Goal: Task Accomplishment & Management: Manage account settings

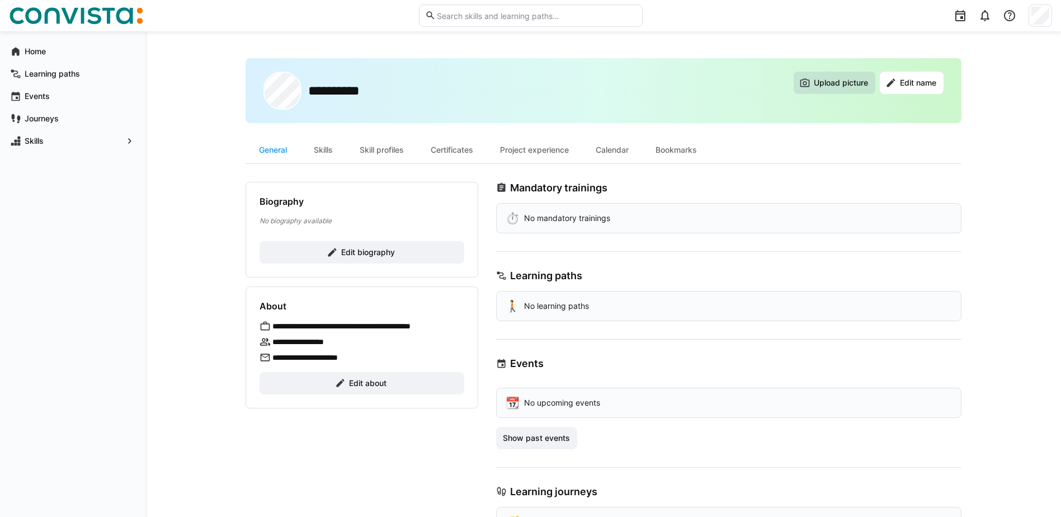
click at [844, 83] on span "Upload picture" at bounding box center [841, 82] width 58 height 11
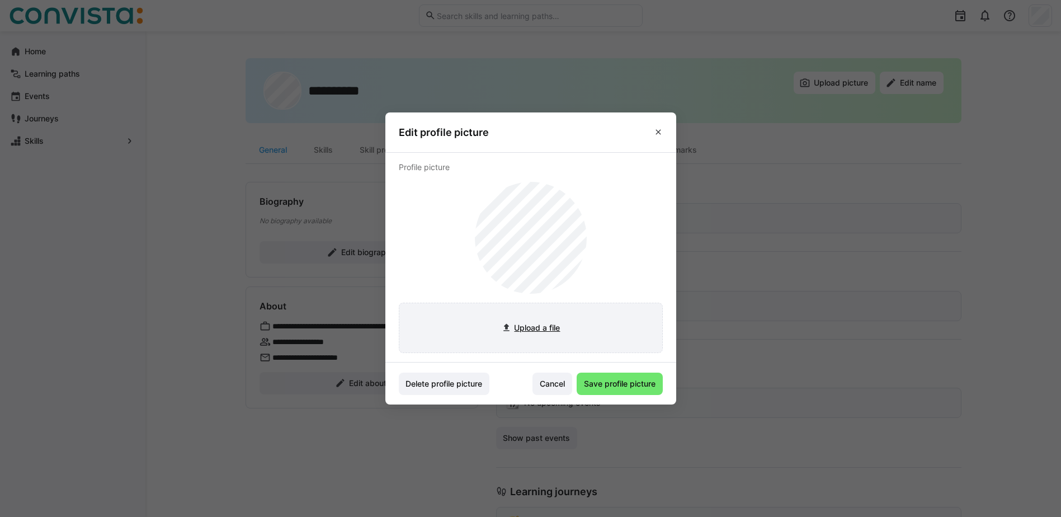
click at [517, 326] on input "file" at bounding box center [530, 327] width 263 height 49
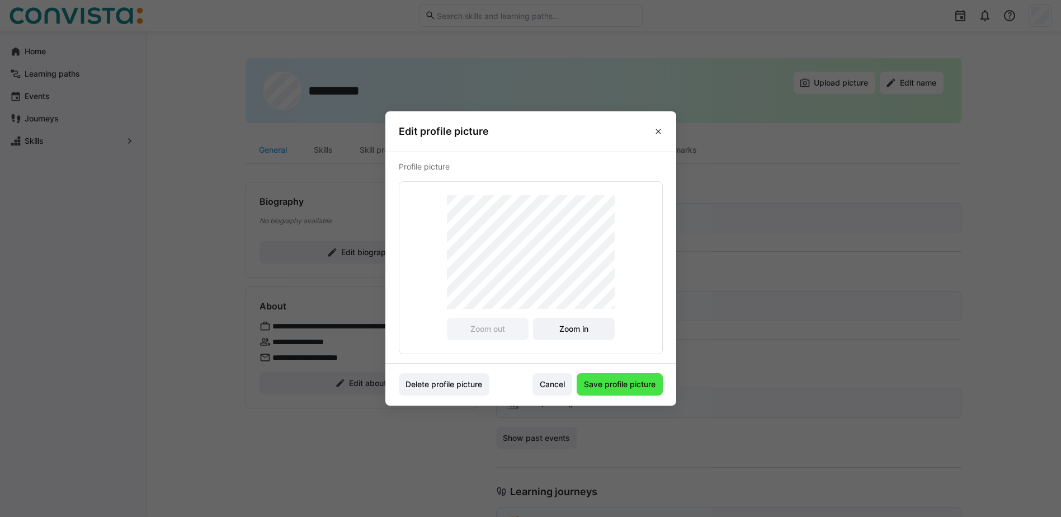
click at [642, 385] on span "Save profile picture" at bounding box center [619, 383] width 75 height 11
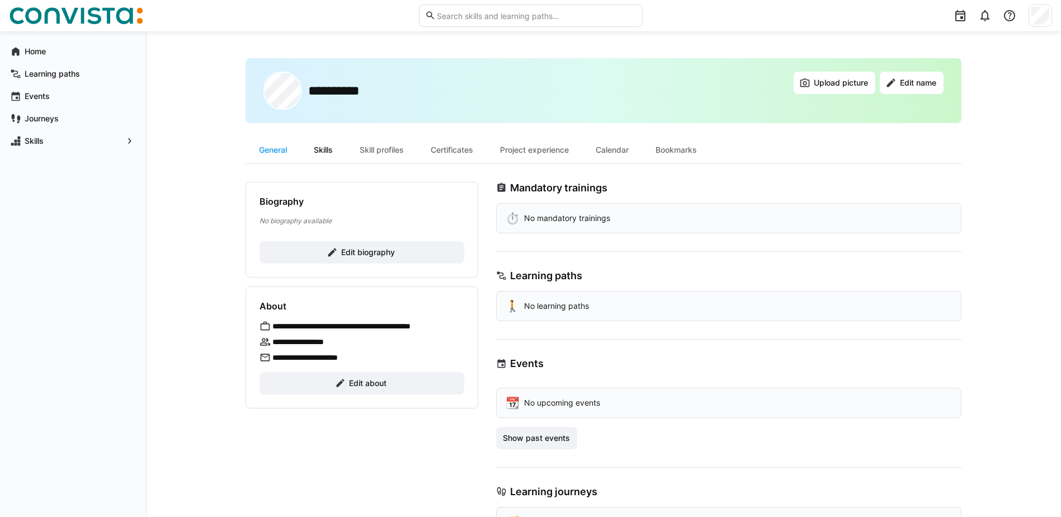
click at [323, 148] on div "Skills" at bounding box center [323, 149] width 46 height 27
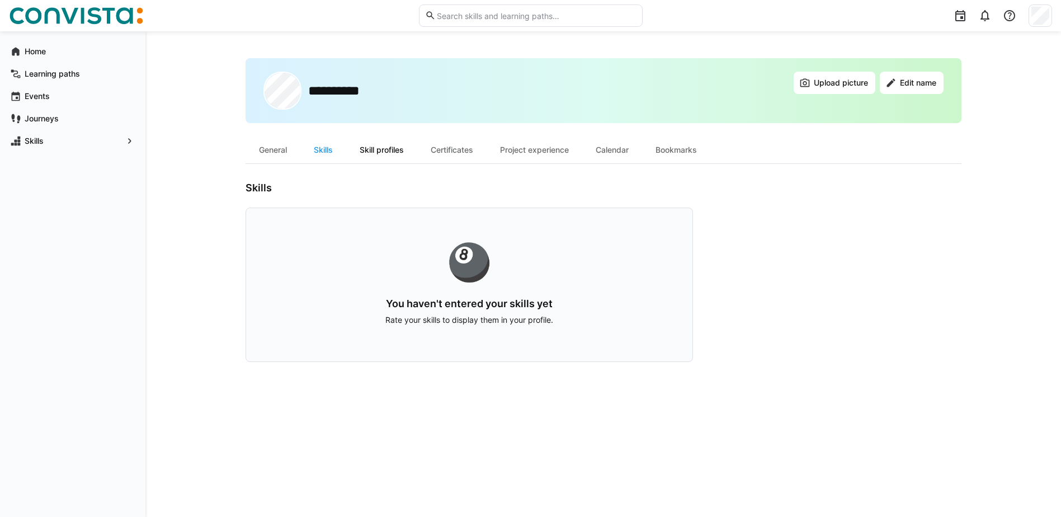
click at [392, 146] on div "Skill profiles" at bounding box center [381, 149] width 71 height 27
click at [0, 0] on app-navigation-label "Home" at bounding box center [0, 0] width 0 height 0
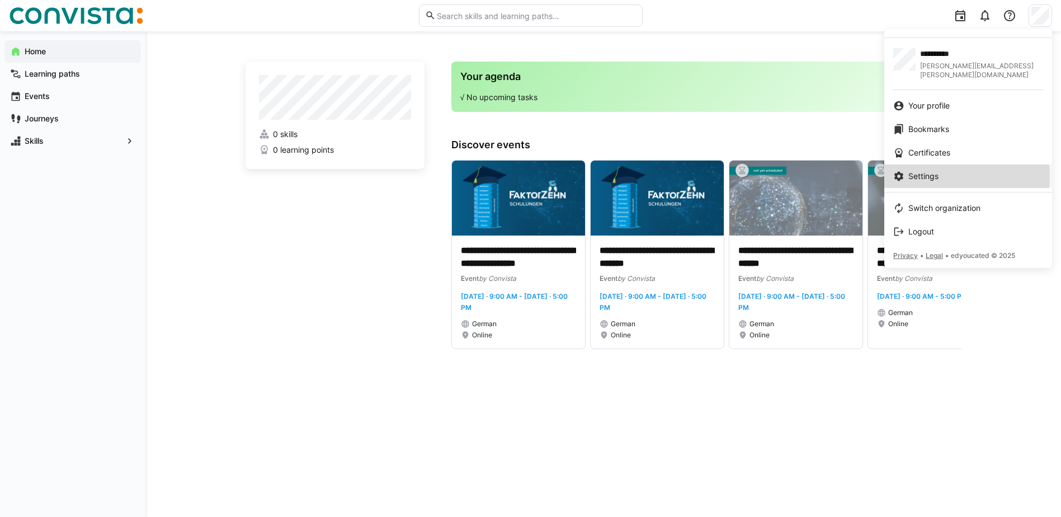
click at [932, 171] on span "Settings" at bounding box center [923, 176] width 30 height 11
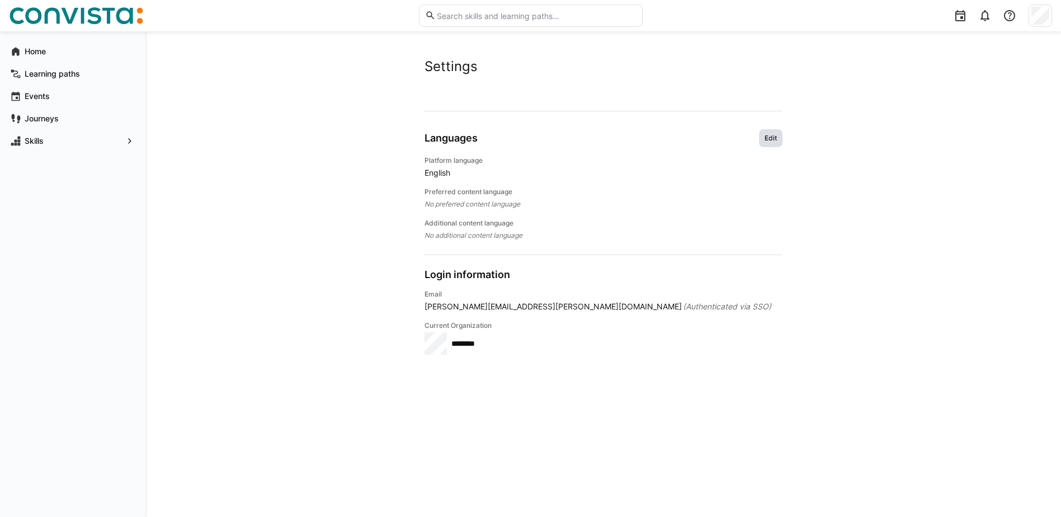
click at [771, 136] on span "Edit" at bounding box center [770, 138] width 15 height 9
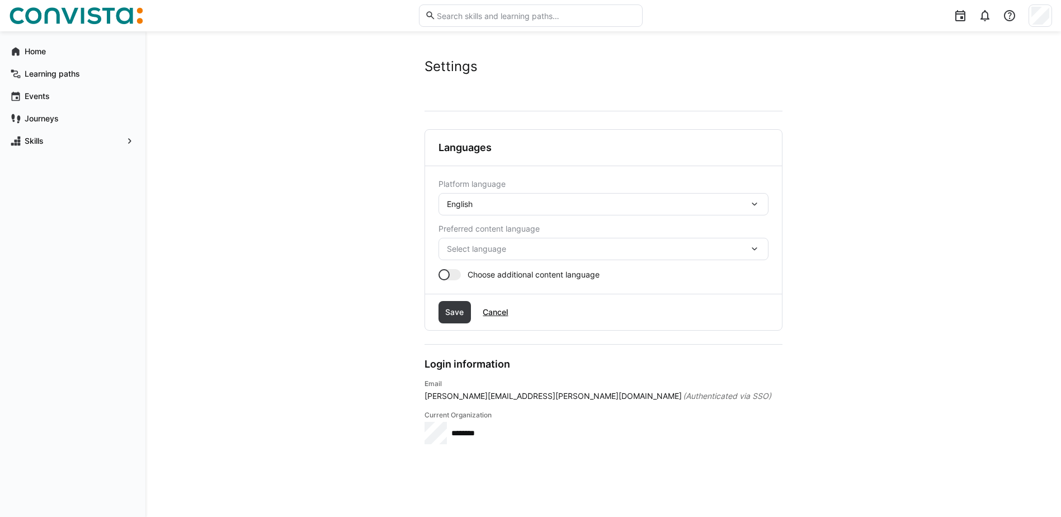
click at [510, 210] on div "English" at bounding box center [603, 204] width 330 height 22
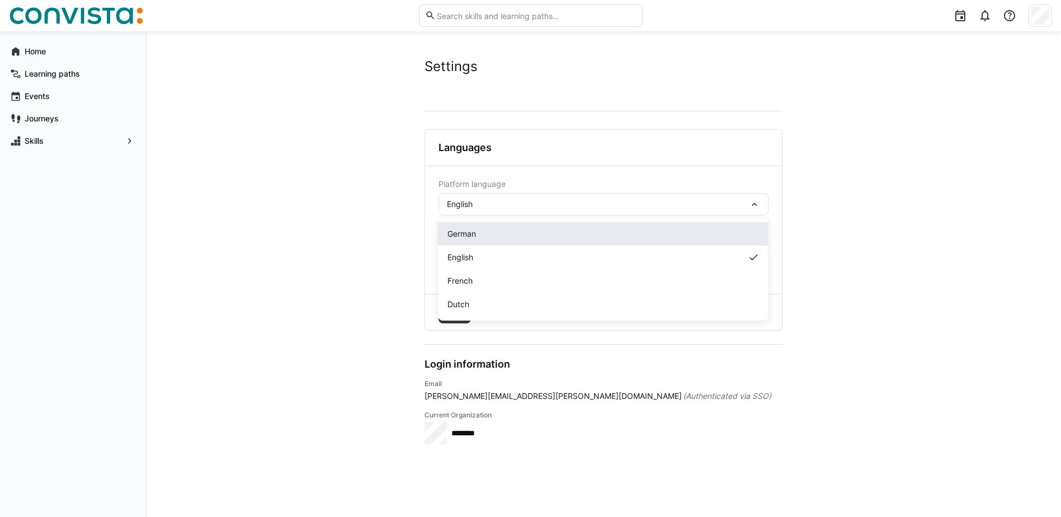
click at [472, 233] on span "German" at bounding box center [461, 233] width 29 height 11
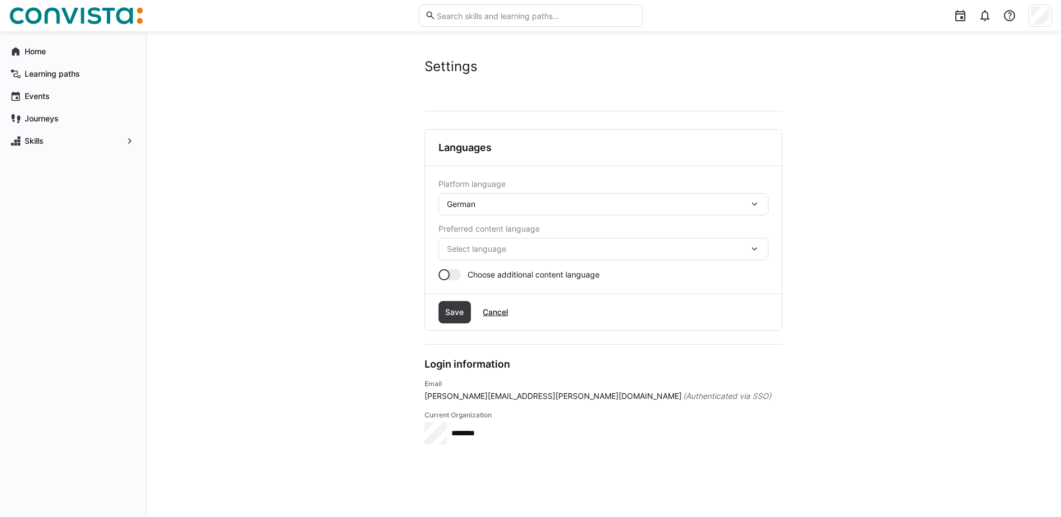
click at [503, 245] on span "Select language" at bounding box center [598, 248] width 302 height 11
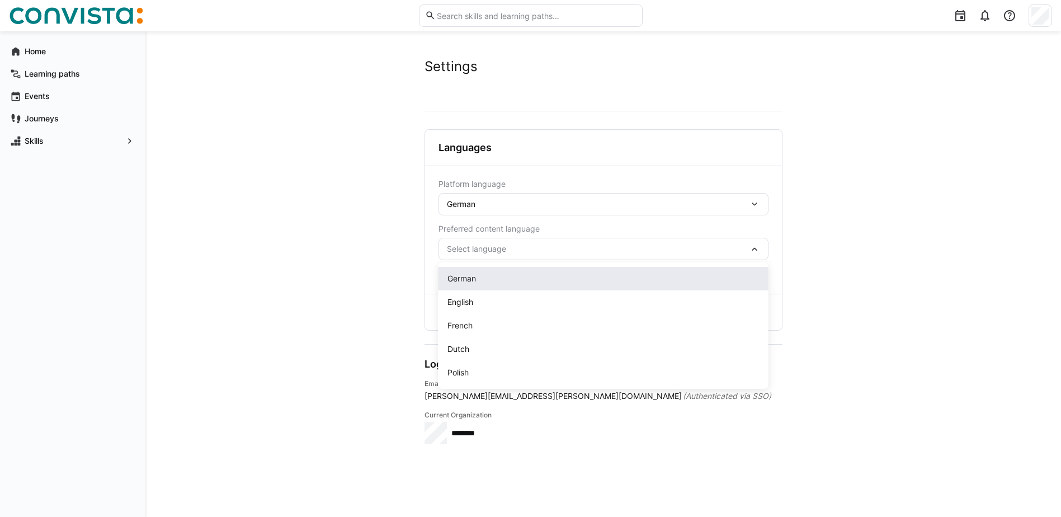
click at [485, 274] on div "German" at bounding box center [603, 278] width 312 height 11
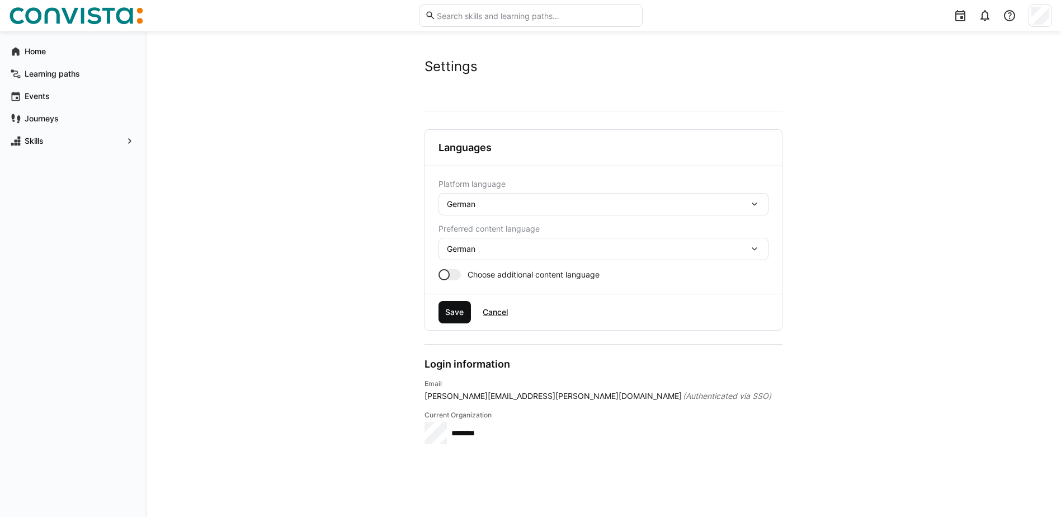
click at [458, 307] on span "Save" at bounding box center [454, 311] width 22 height 11
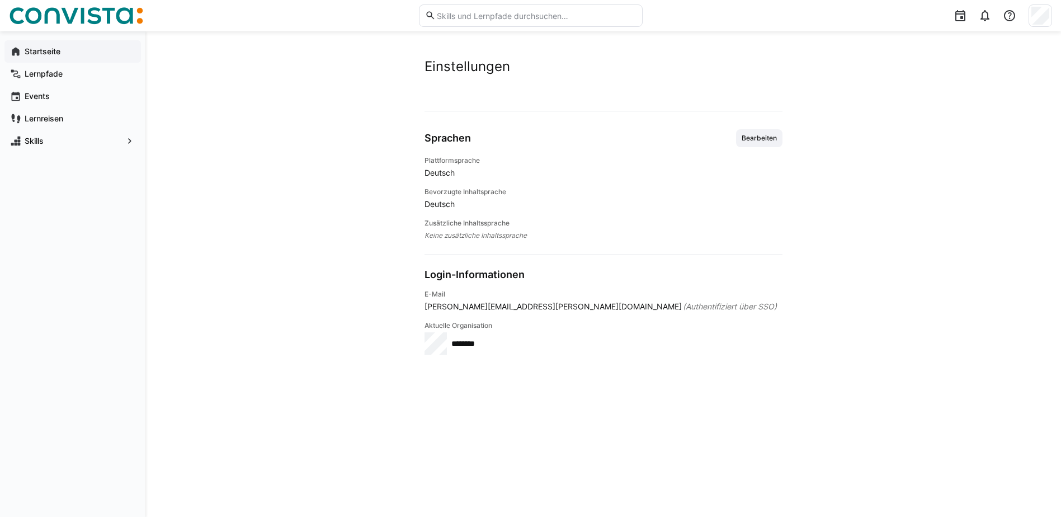
click at [0, 0] on app-navigation-label "Startseite" at bounding box center [0, 0] width 0 height 0
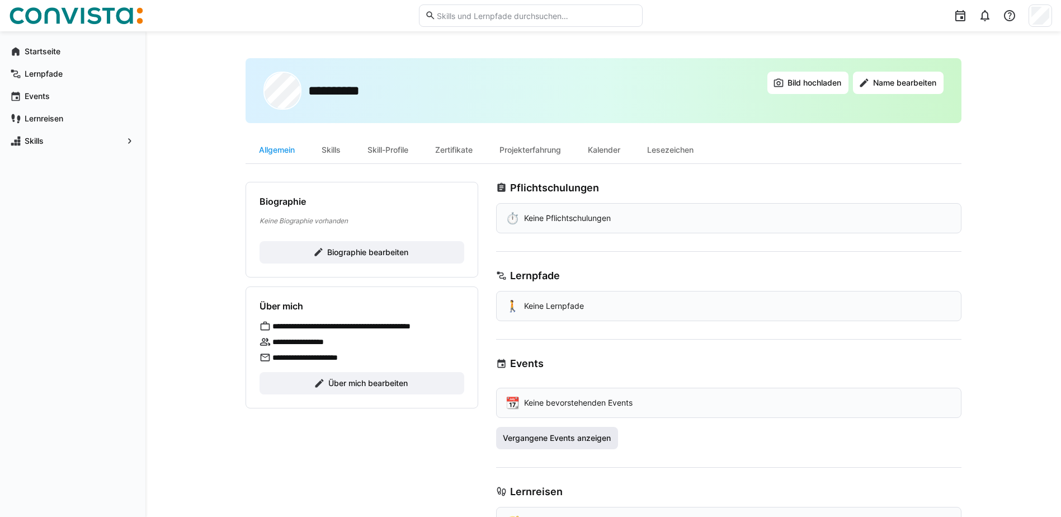
click at [585, 437] on span "Vergangene Events anzeigen" at bounding box center [556, 437] width 111 height 11
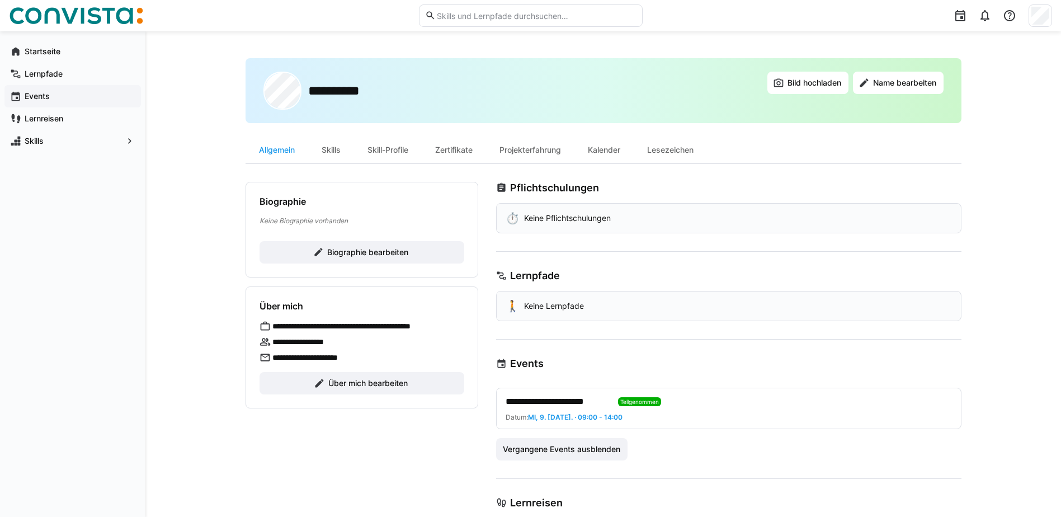
click at [0, 0] on app-navigation-label "Events" at bounding box center [0, 0] width 0 height 0
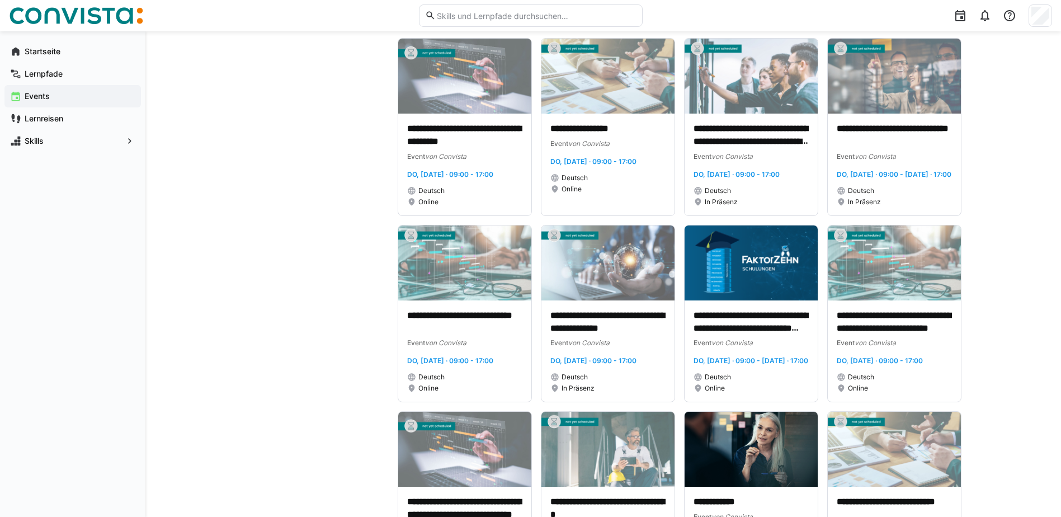
scroll to position [2572, 0]
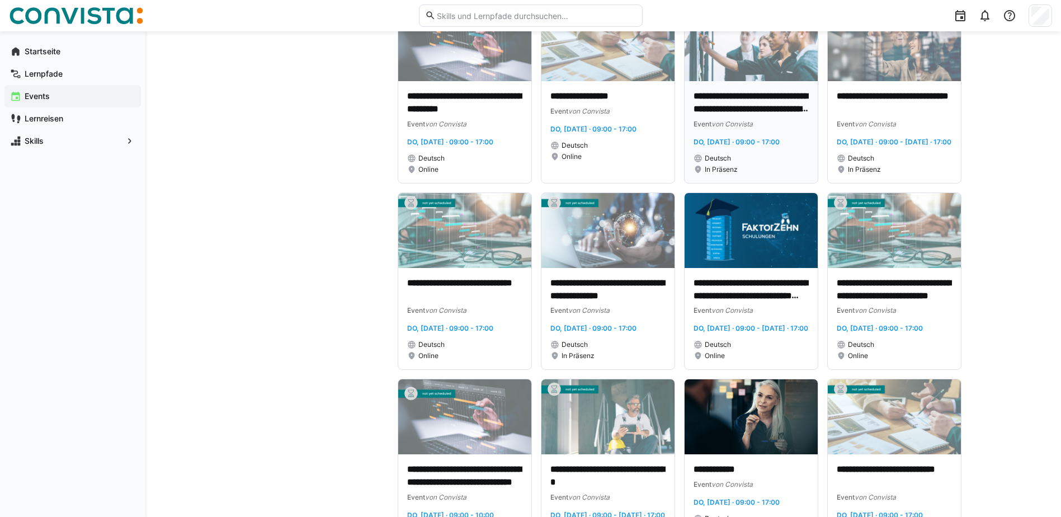
click at [763, 116] on p "**********" at bounding box center [750, 103] width 115 height 26
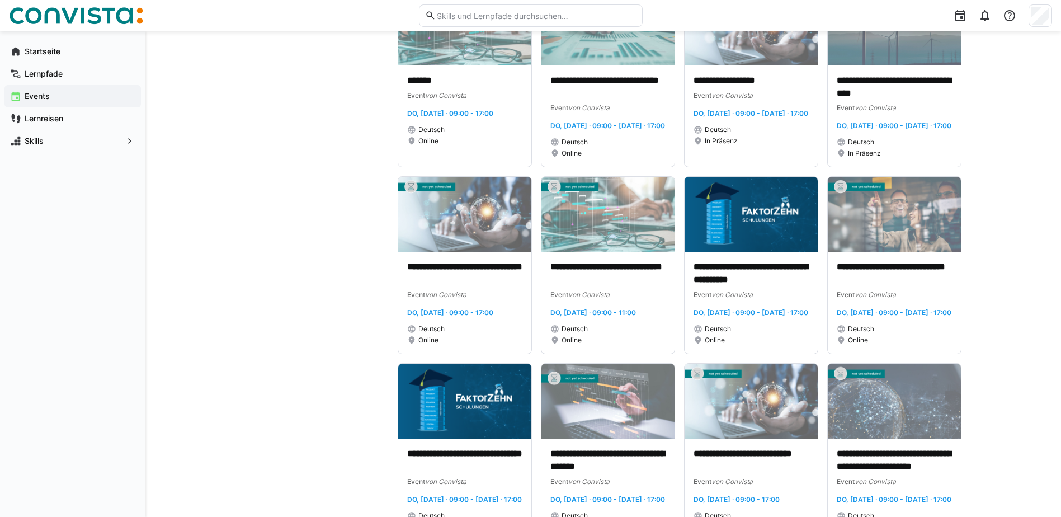
scroll to position [1621, 0]
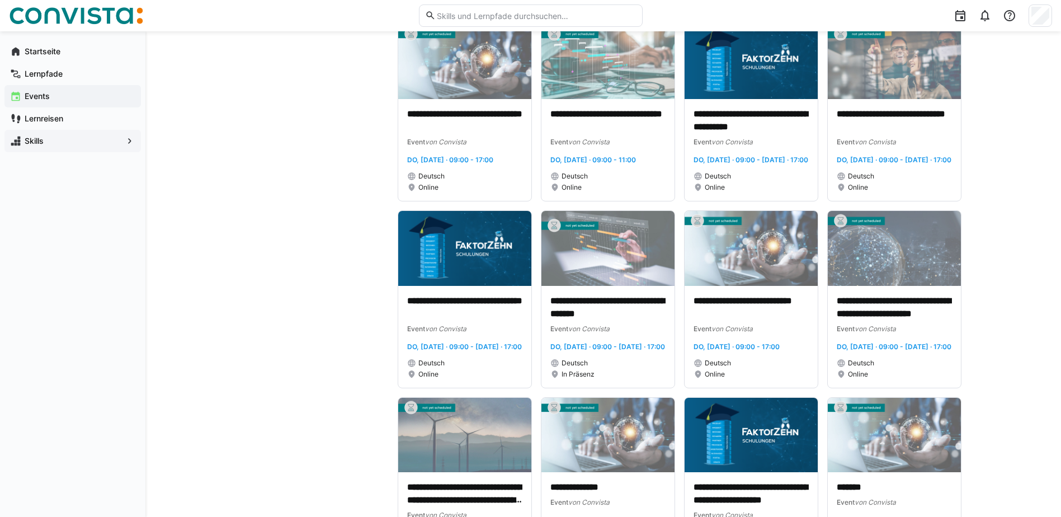
click at [60, 142] on span "Skills" at bounding box center [73, 140] width 100 height 11
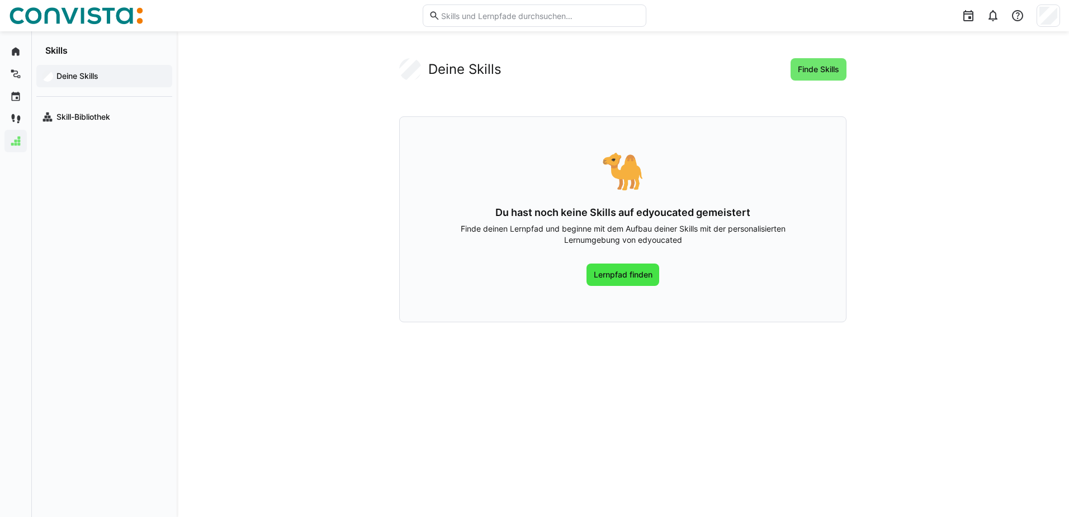
click at [604, 282] on span "Lernpfad finden" at bounding box center [622, 274] width 73 height 22
click at [812, 70] on span "Finde Skills" at bounding box center [818, 69] width 45 height 11
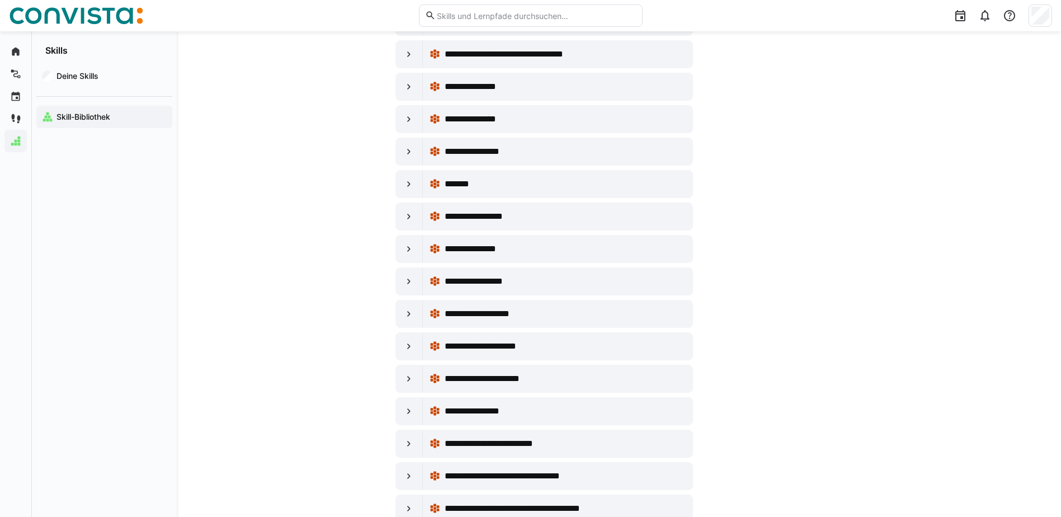
scroll to position [671, 0]
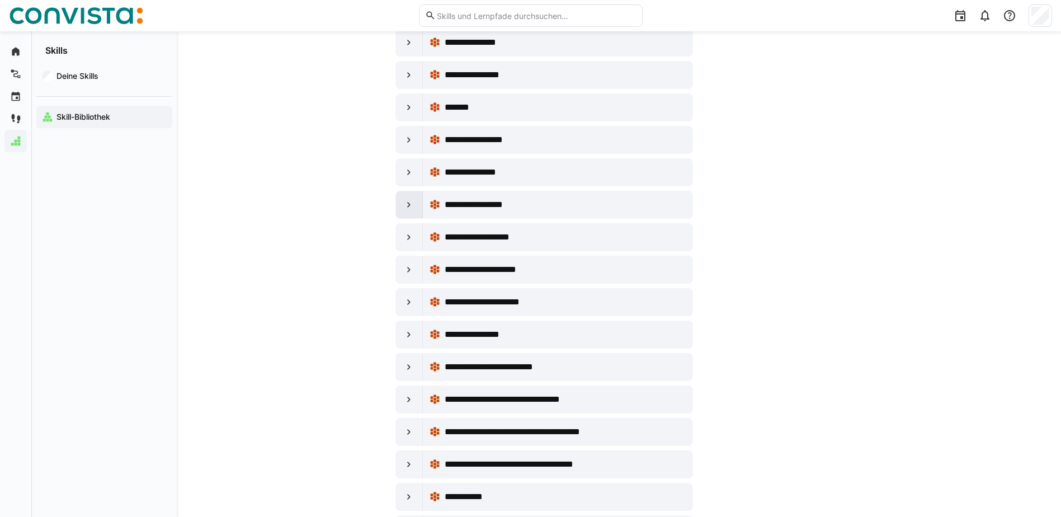
click at [411, 200] on eds-icon at bounding box center [408, 204] width 11 height 11
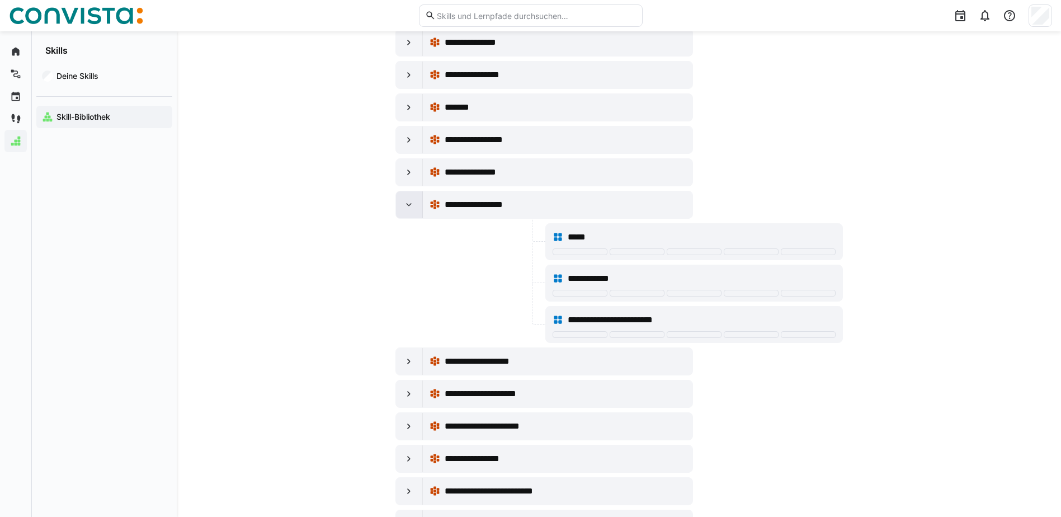
click at [411, 200] on eds-icon at bounding box center [408, 204] width 11 height 11
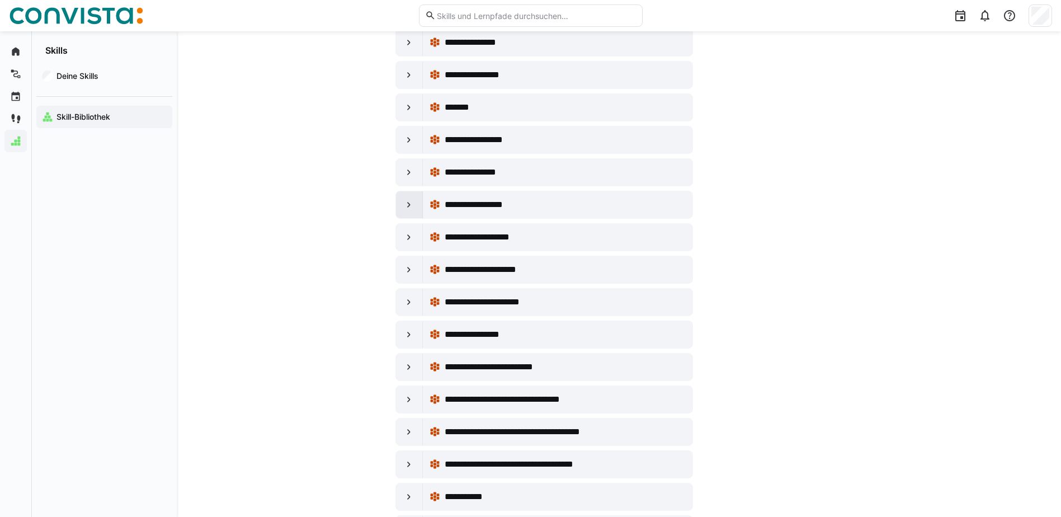
click at [411, 200] on eds-icon at bounding box center [408, 204] width 11 height 11
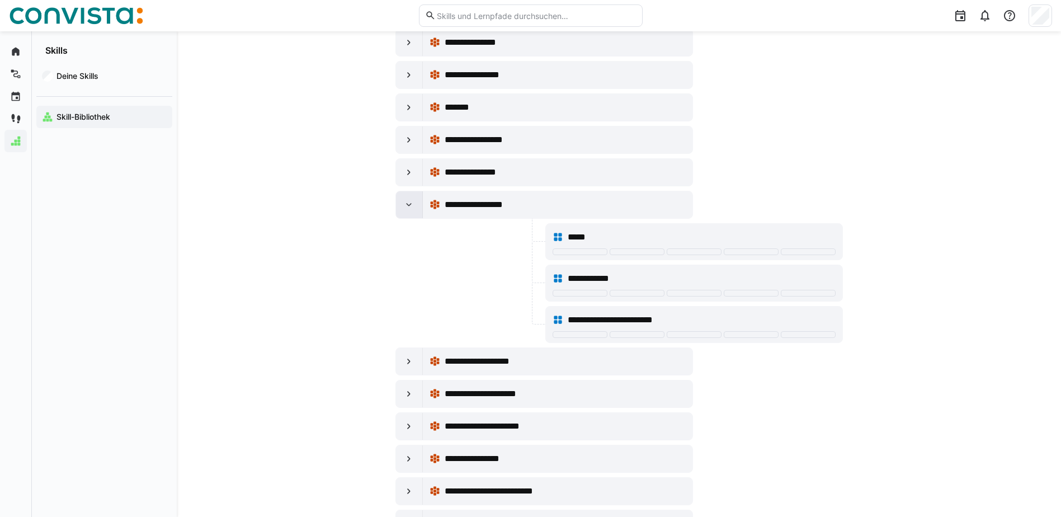
click at [407, 204] on eds-icon at bounding box center [408, 204] width 11 height 11
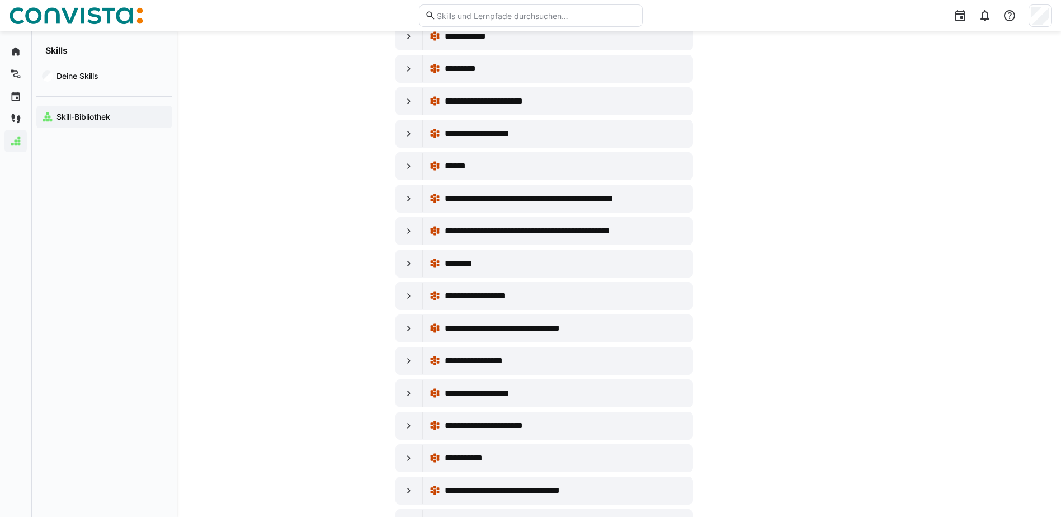
scroll to position [2907, 0]
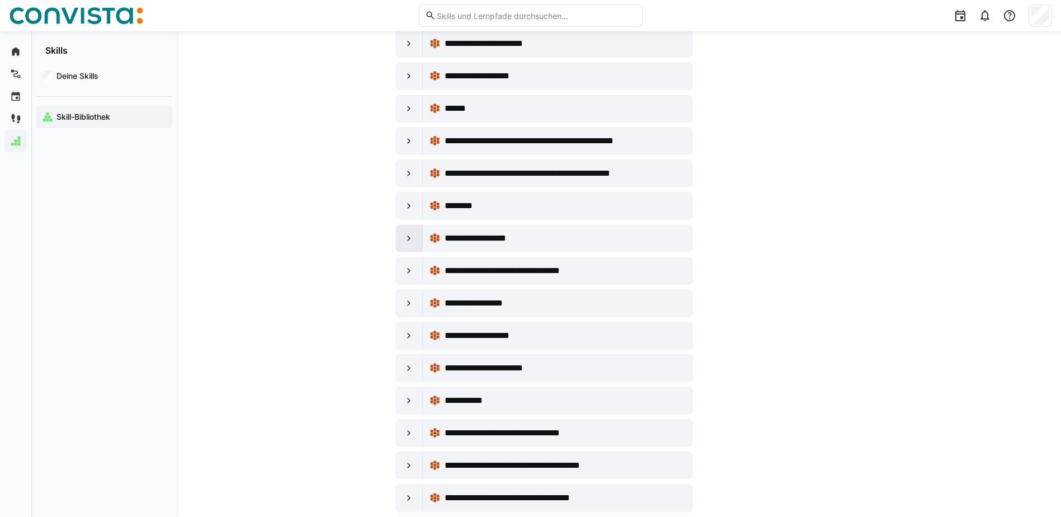
click at [403, 243] on div at bounding box center [409, 238] width 27 height 27
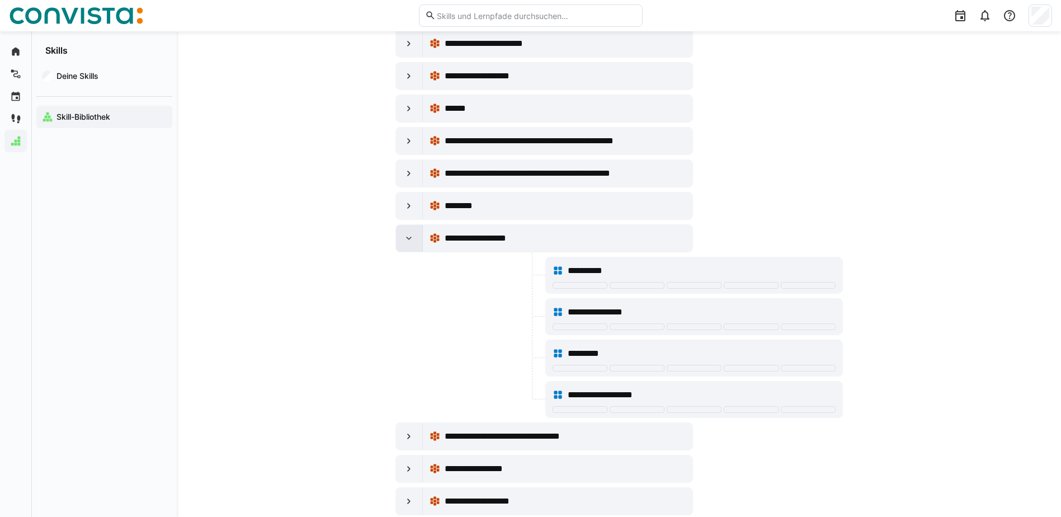
click at [408, 236] on eds-icon at bounding box center [408, 238] width 11 height 11
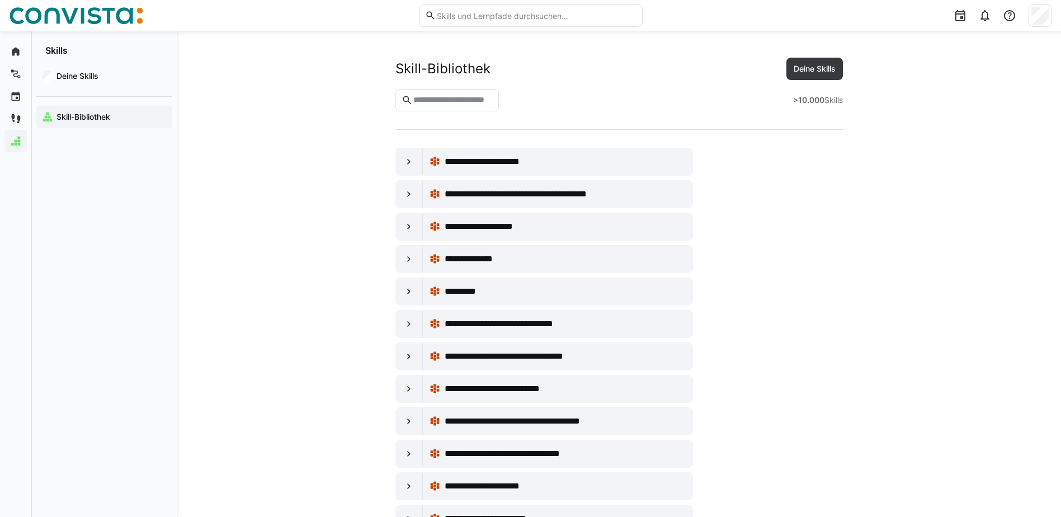
scroll to position [0, 0]
click at [16, 53] on eds-icon at bounding box center [15, 51] width 11 height 11
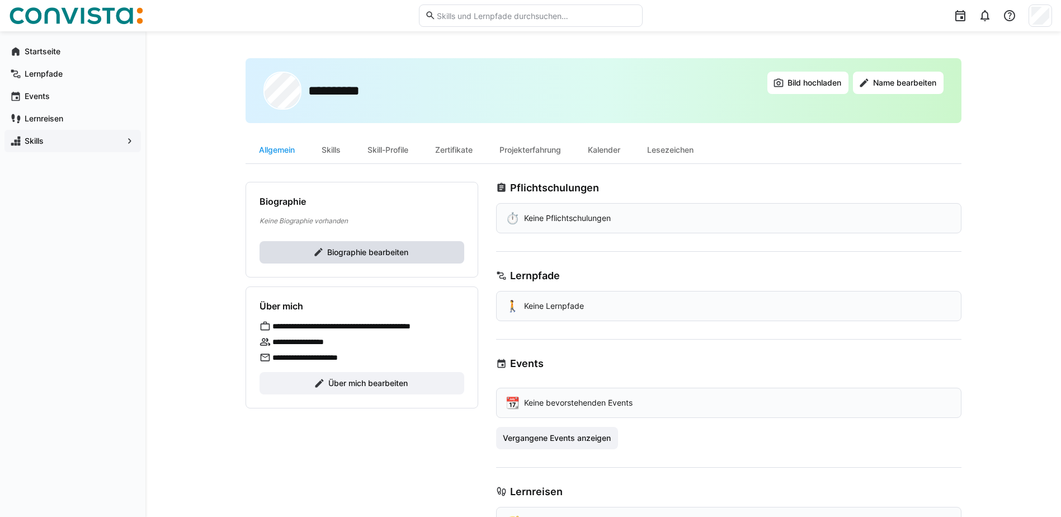
click at [430, 244] on span "Biographie bearbeiten" at bounding box center [361, 252] width 205 height 22
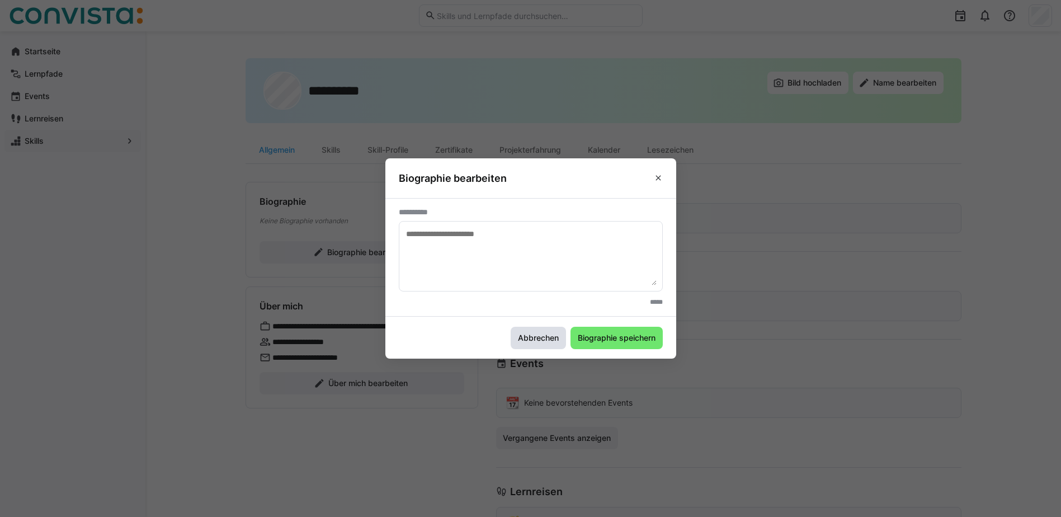
click at [557, 343] on span "Abbrechen" at bounding box center [538, 337] width 44 height 11
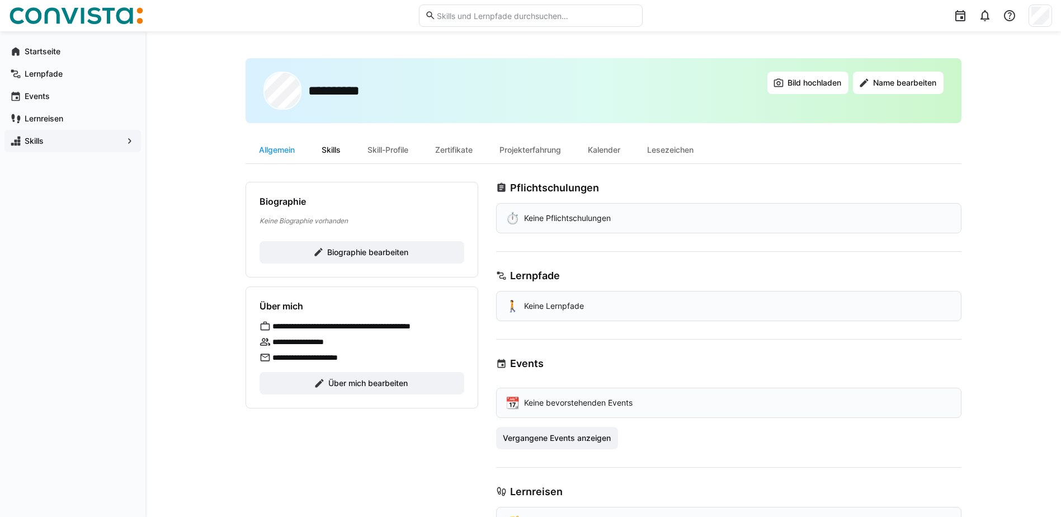
click at [332, 145] on div "Skills" at bounding box center [331, 149] width 46 height 27
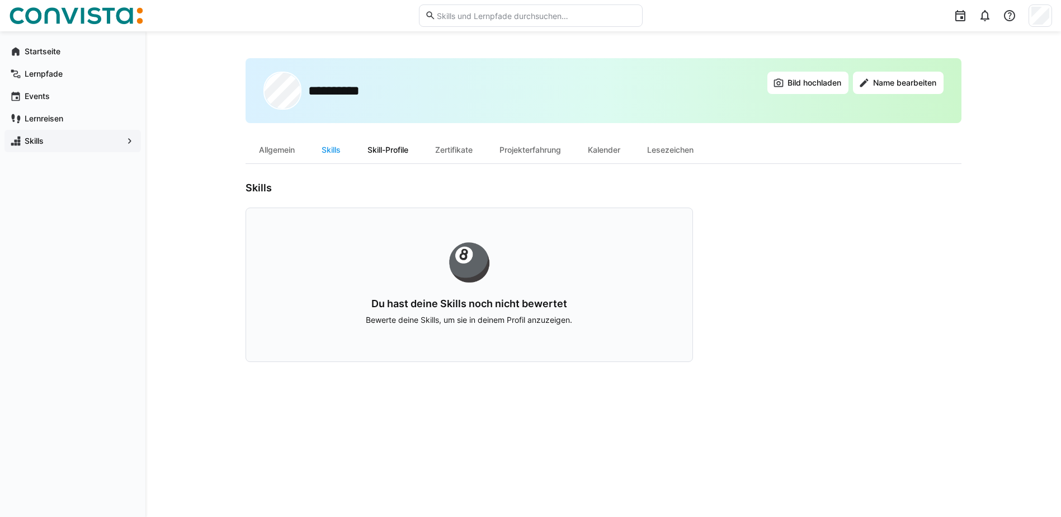
click at [401, 153] on div "Skill-Profile" at bounding box center [388, 149] width 68 height 27
click at [451, 139] on div "Zertifikate" at bounding box center [454, 149] width 64 height 27
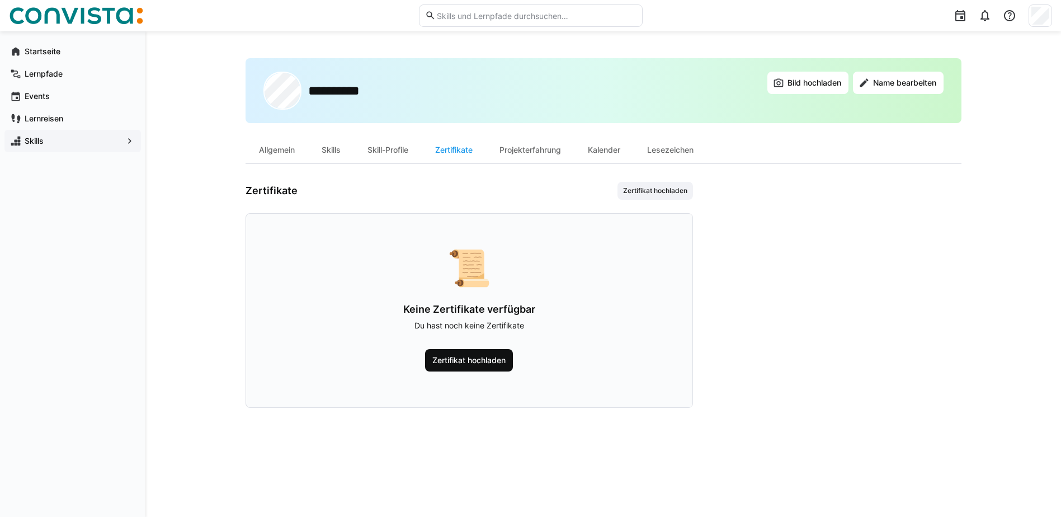
click at [468, 362] on span "Zertifikat hochladen" at bounding box center [468, 359] width 77 height 11
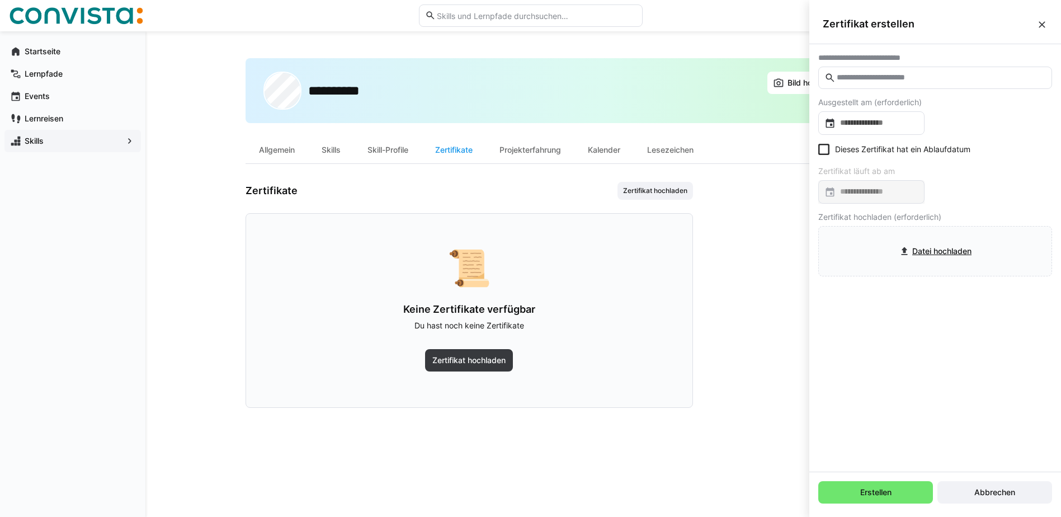
click at [870, 78] on input "text" at bounding box center [940, 78] width 210 height 10
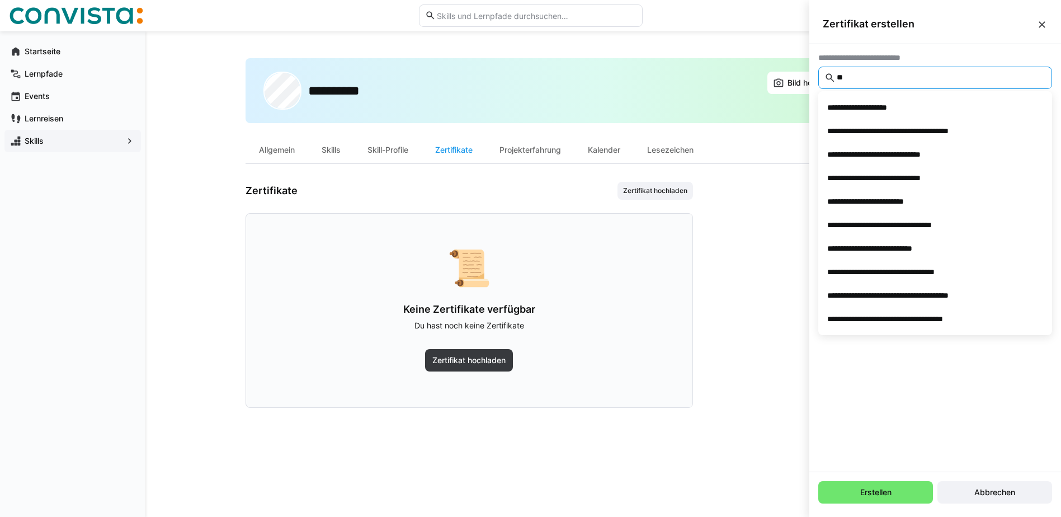
type input "*"
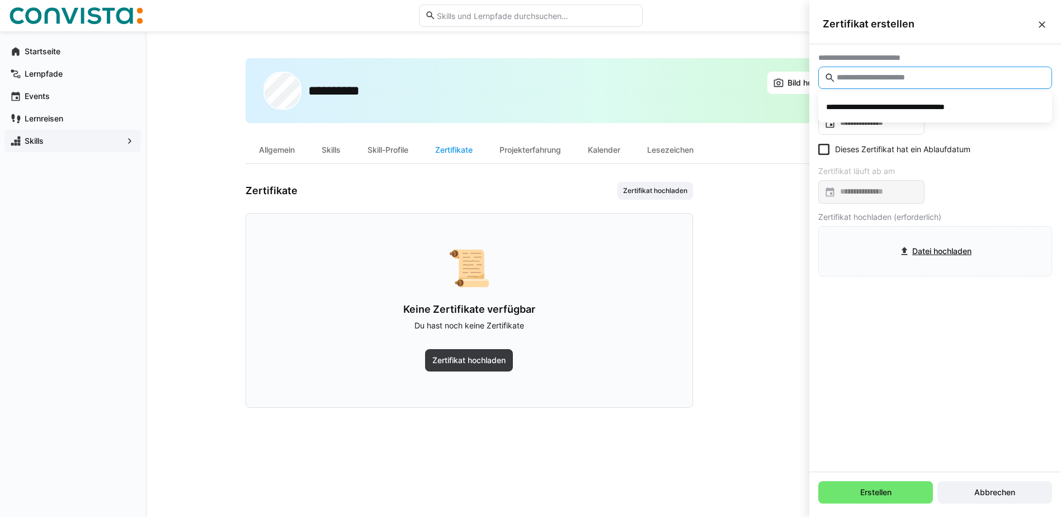
click at [741, 238] on app-user-profile-inner-container "Zertifikate Zertifikat hochladen 📜 Keine Zertifikate verfügbar Du hast noch kei…" at bounding box center [603, 295] width 716 height 226
click at [536, 155] on div "Projekterfahrung" at bounding box center [530, 149] width 88 height 27
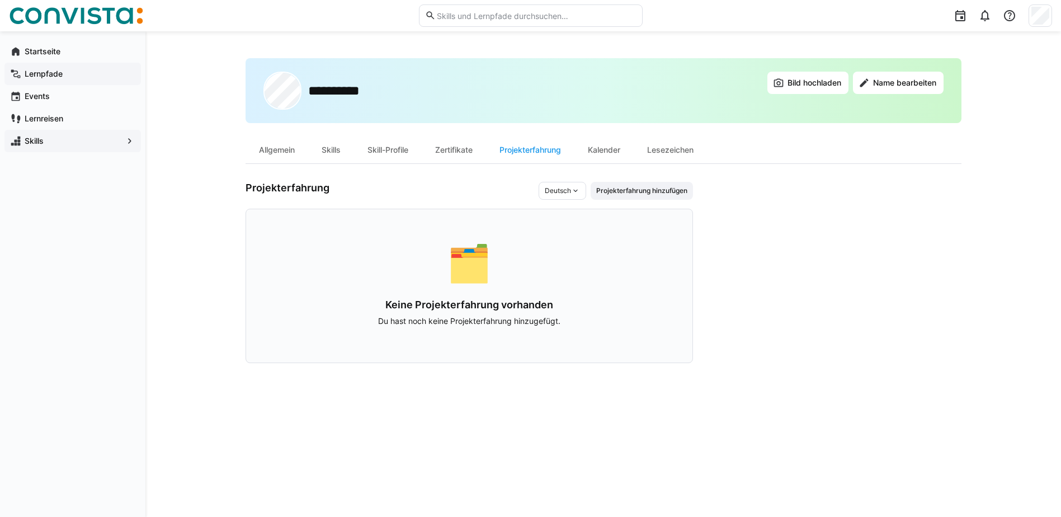
click at [0, 0] on app-navigation-label "Lernpfade" at bounding box center [0, 0] width 0 height 0
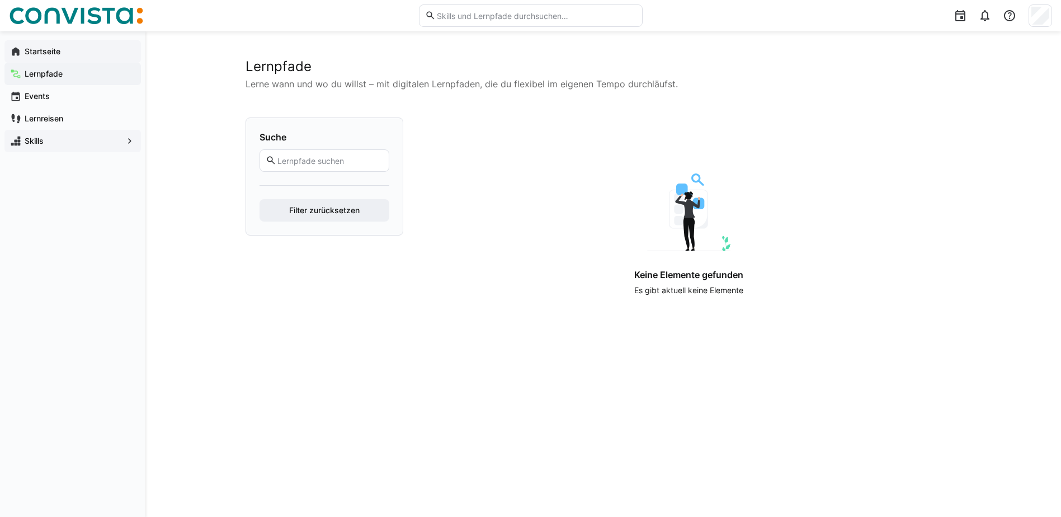
click at [59, 56] on span "Startseite" at bounding box center [79, 51] width 112 height 11
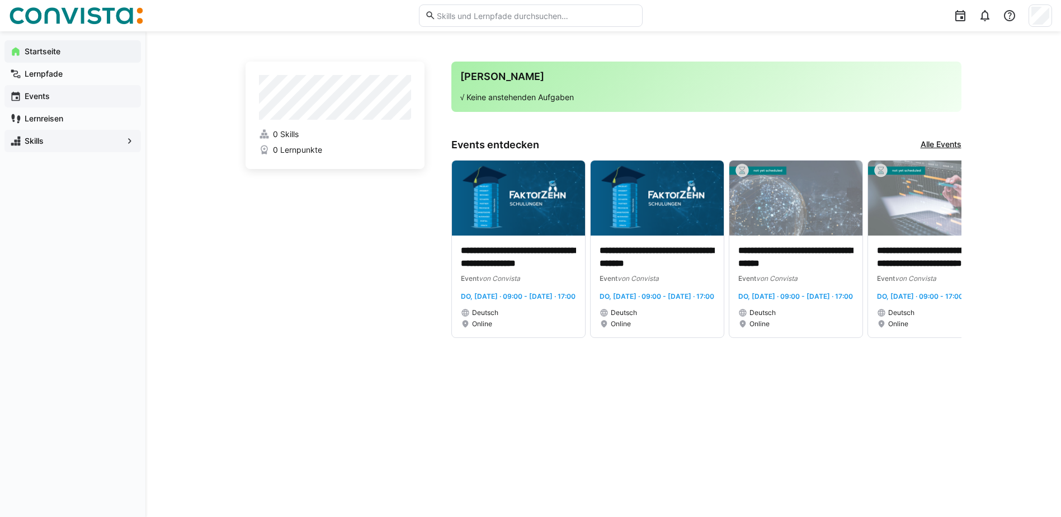
click at [108, 94] on span "Events" at bounding box center [79, 96] width 112 height 11
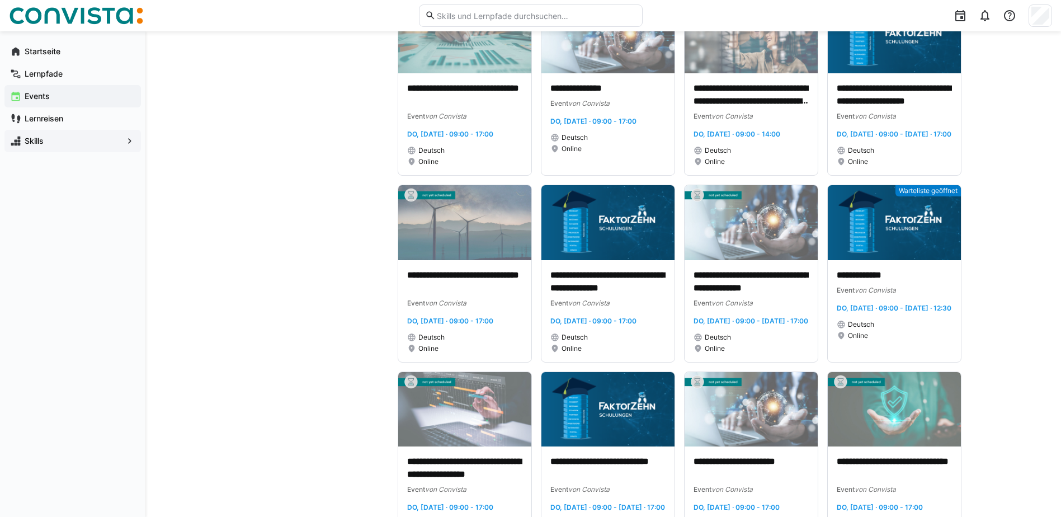
scroll to position [4534, 0]
